Goal: Task Accomplishment & Management: Manage account settings

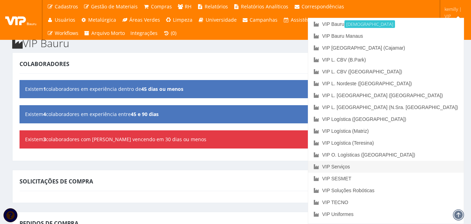
click at [402, 166] on link "VIP Serviços" at bounding box center [386, 167] width 156 height 12
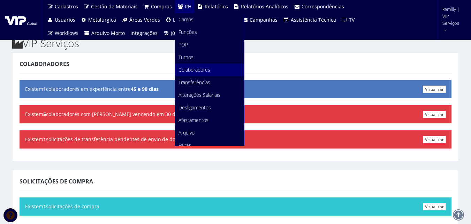
click at [186, 72] on span "Colaboradores" at bounding box center [195, 69] width 32 height 7
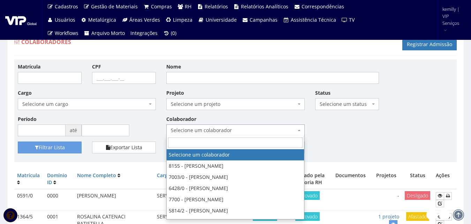
click at [221, 131] on span "Selecione um colaborador" at bounding box center [233, 130] width 125 height 7
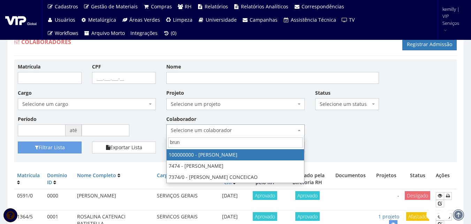
type input "bruni"
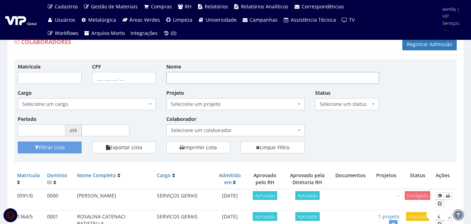
click at [207, 79] on input "Nome" at bounding box center [272, 78] width 213 height 12
type input "[PERSON_NAME]"
click at [41, 149] on button "Filtrar Lista" at bounding box center [50, 147] width 64 height 12
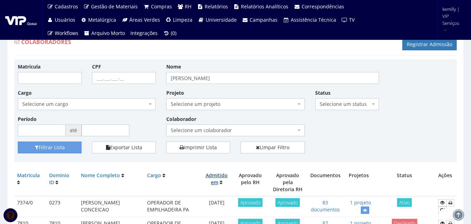
scroll to position [35, 0]
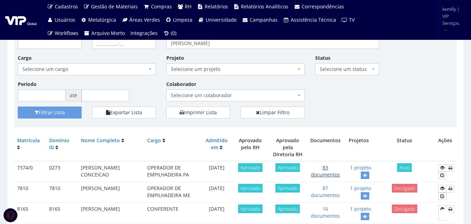
click at [332, 169] on link "83 documentos" at bounding box center [325, 171] width 29 height 14
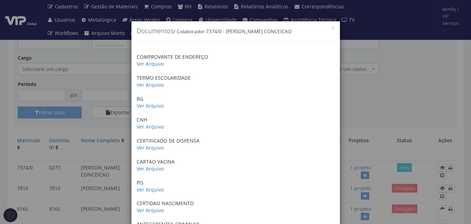
drag, startPoint x: 270, startPoint y: 76, endPoint x: 249, endPoint y: 218, distance: 143.3
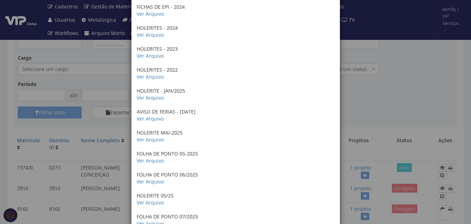
scroll to position [1605, 0]
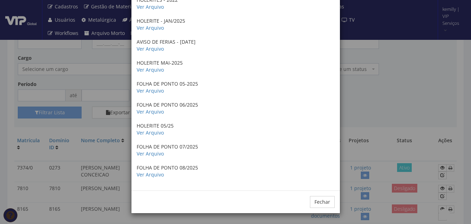
click at [388, 113] on div "× Documentos / Colaborador: 7374/0 - [PERSON_NAME] CONCEICAO COMPROVANTE DE END…" at bounding box center [235, 112] width 471 height 224
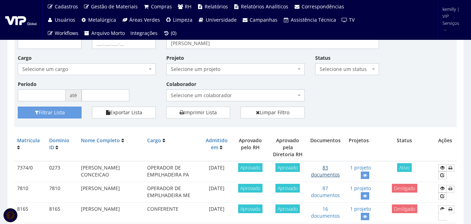
click at [321, 166] on link "83 documentos" at bounding box center [325, 171] width 29 height 14
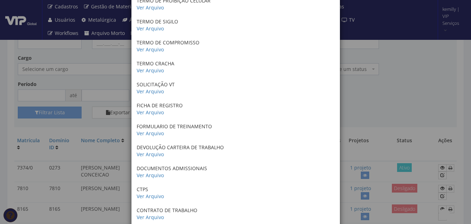
scroll to position [384, 0]
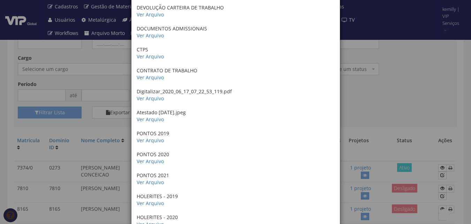
click at [366, 108] on div "× Documentos / Colaborador: 7374/0 - [PERSON_NAME] CONCEICAO COMPROVANTE DE END…" at bounding box center [235, 112] width 471 height 224
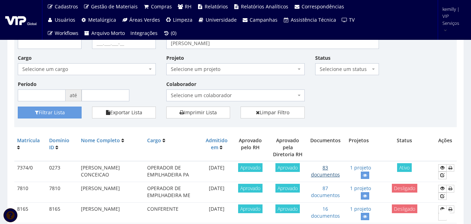
click at [335, 167] on link "83 documentos" at bounding box center [325, 171] width 29 height 14
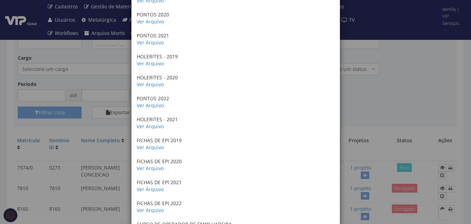
scroll to position [454, 0]
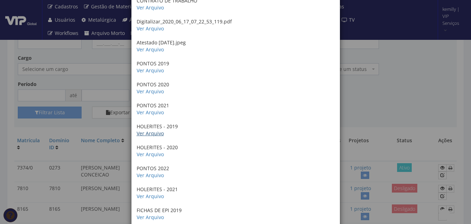
click at [149, 133] on link "Ver Arquivo" at bounding box center [150, 133] width 27 height 7
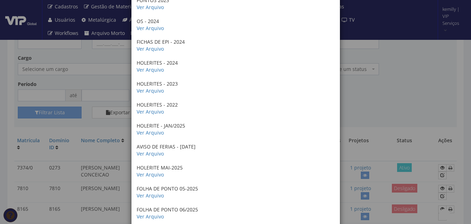
scroll to position [1605, 0]
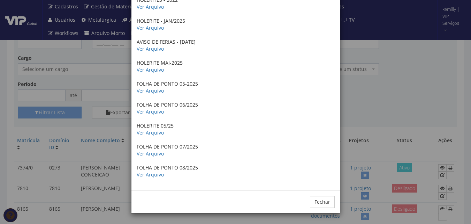
click at [385, 110] on div "× Documentos / Colaborador: 7374/0 - [PERSON_NAME] CONCEICAO COMPROVANTE DE END…" at bounding box center [235, 112] width 471 height 224
